Goal: Task Accomplishment & Management: Use online tool/utility

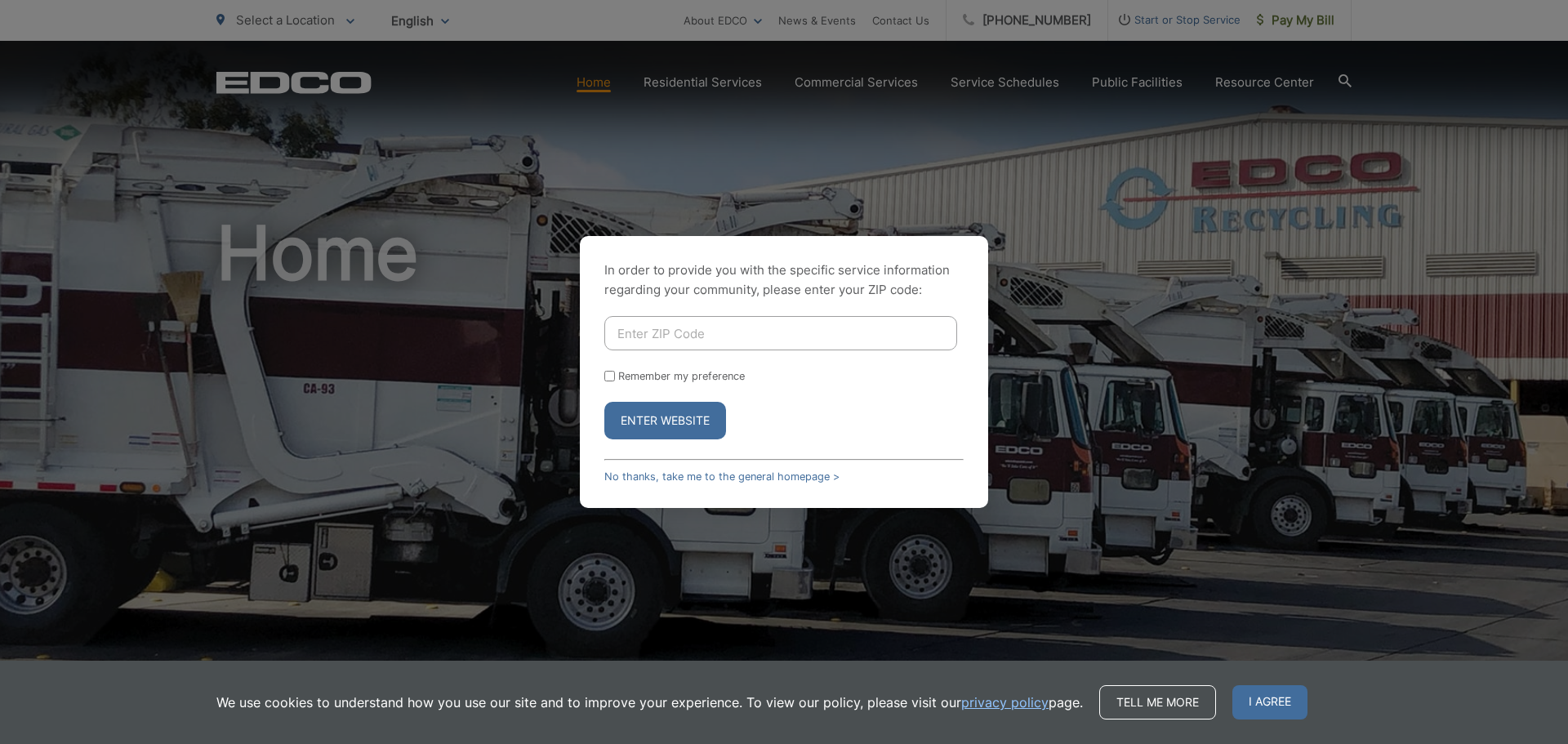
click at [710, 332] on input "Enter ZIP Code" at bounding box center [781, 333] width 352 height 35
type input "92084"
click at [704, 417] on button "Enter Website" at bounding box center [665, 420] width 122 height 37
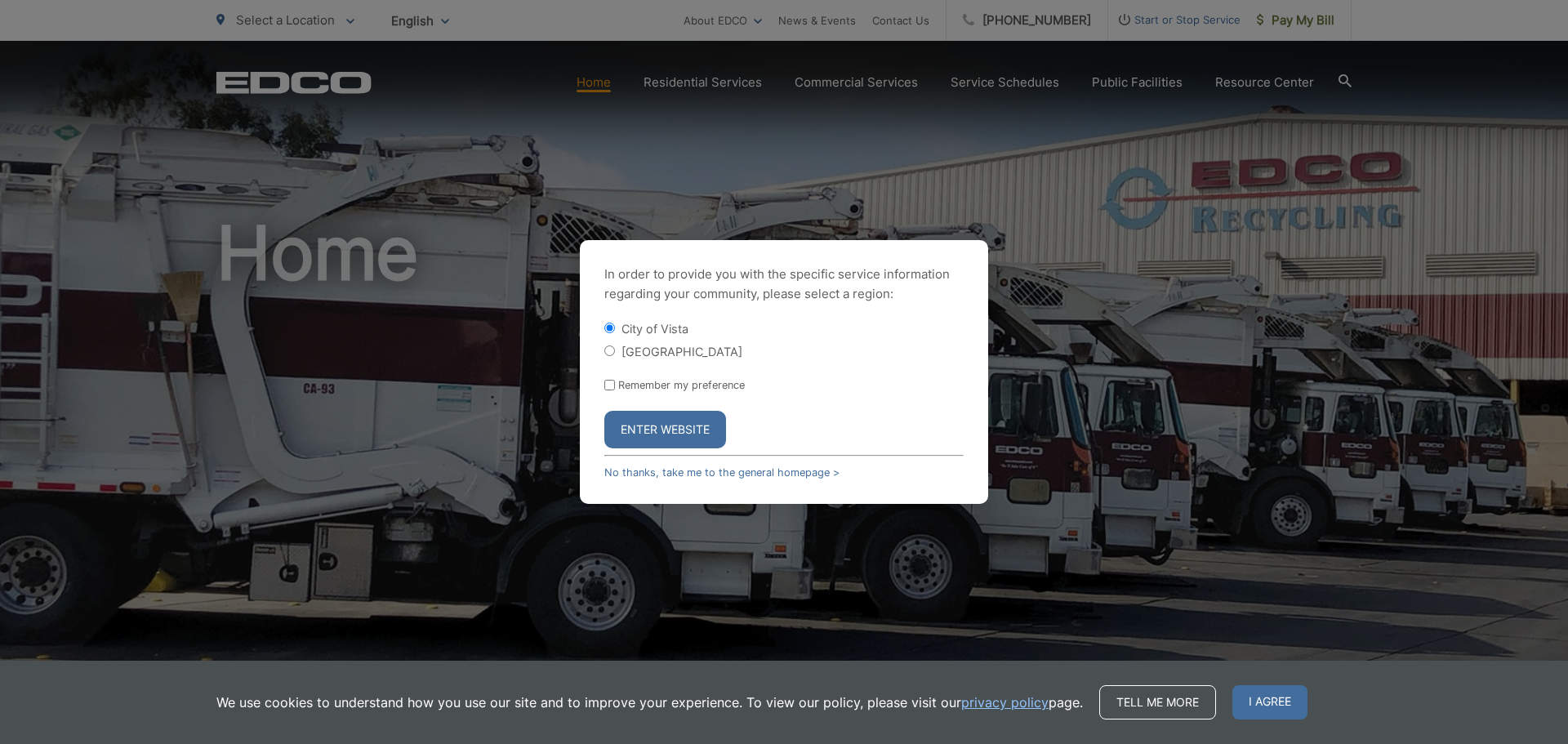
click at [621, 436] on button "Enter Website" at bounding box center [665, 429] width 122 height 37
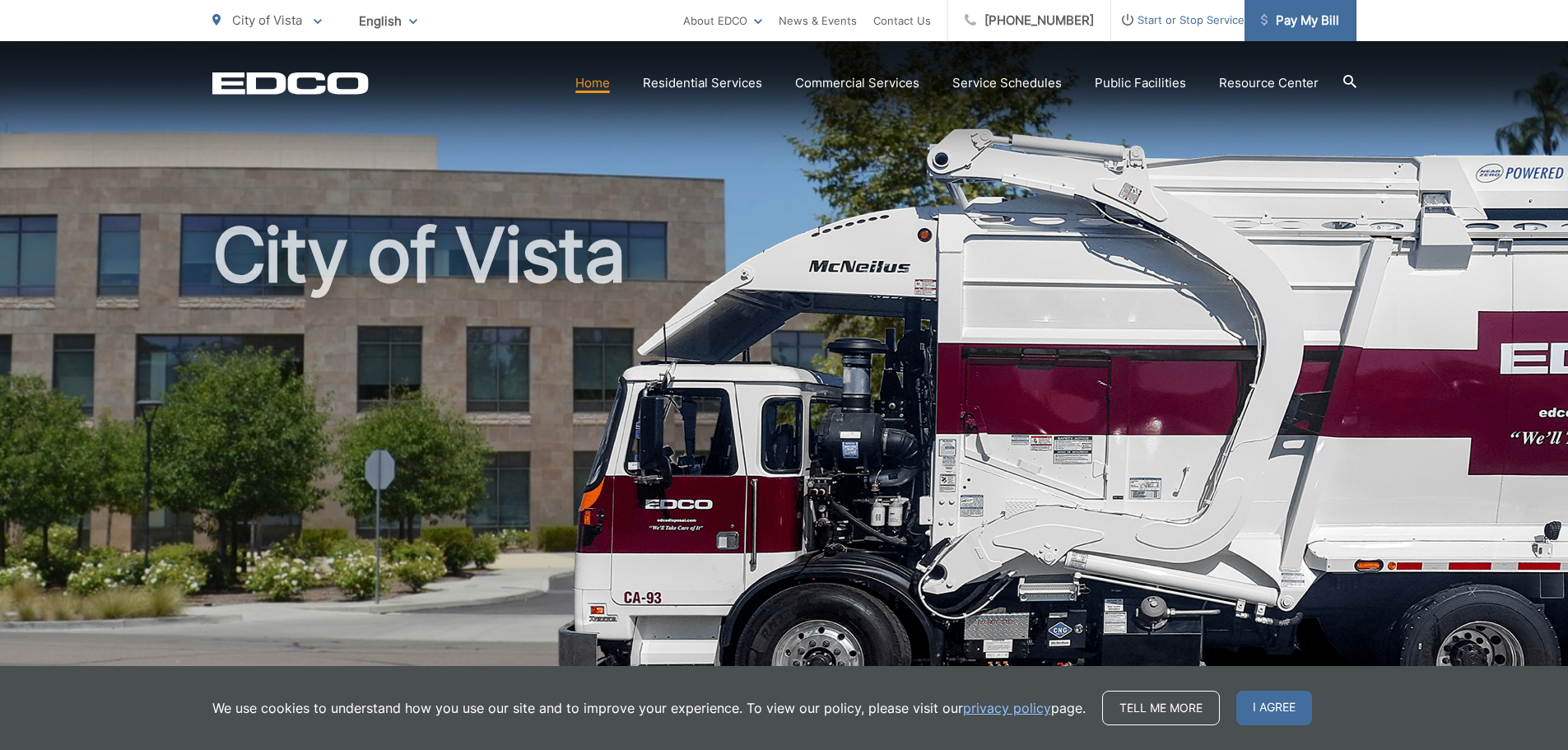
click at [1321, 14] on span "Pay My Bill" at bounding box center [1299, 20] width 78 height 20
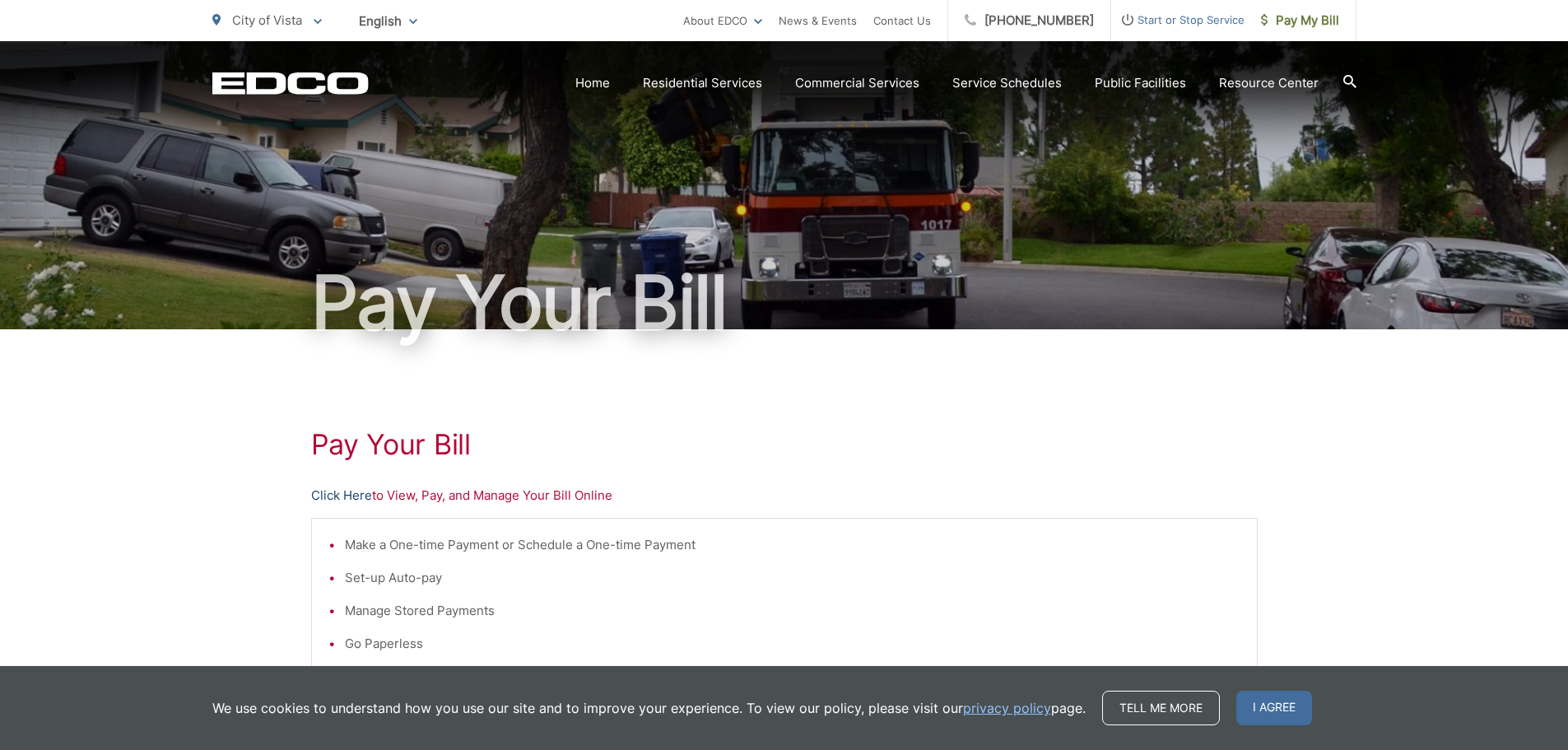
click at [341, 492] on link "Click Here" at bounding box center [342, 495] width 61 height 20
